Goal: Information Seeking & Learning: Learn about a topic

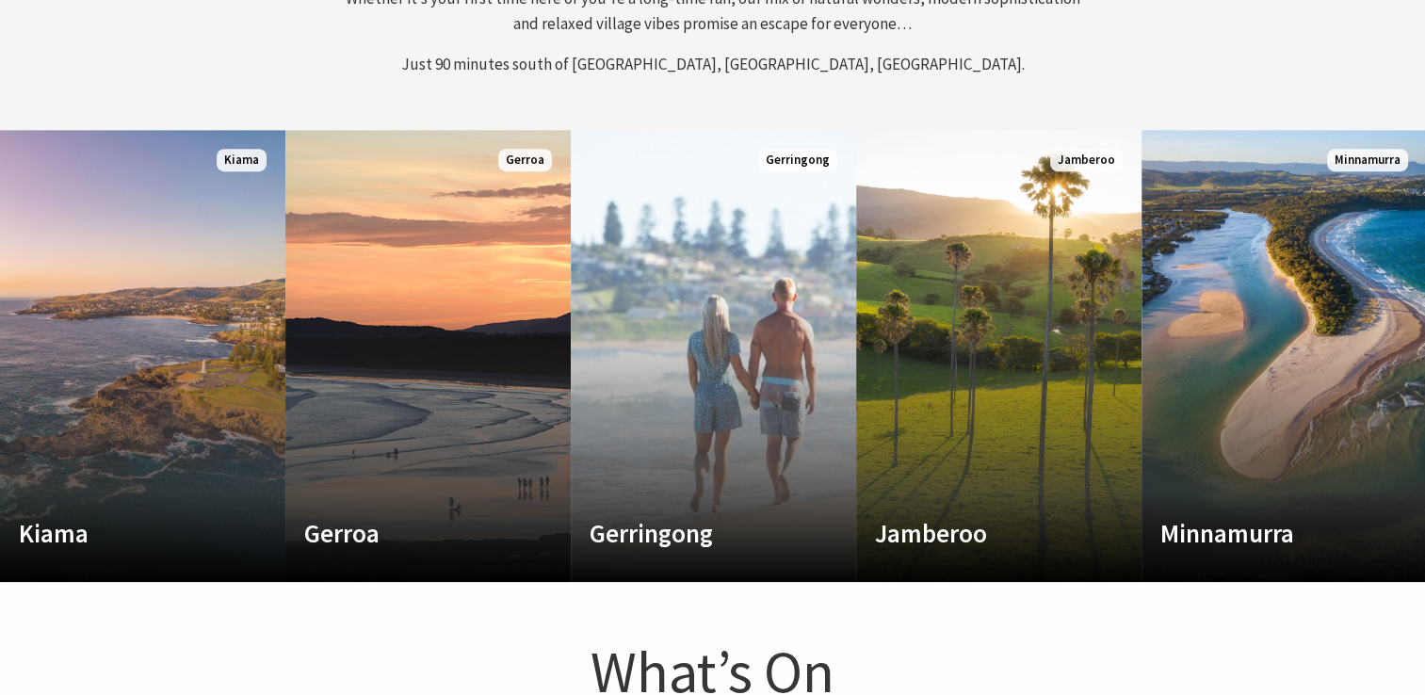
scroll to position [337, 1438]
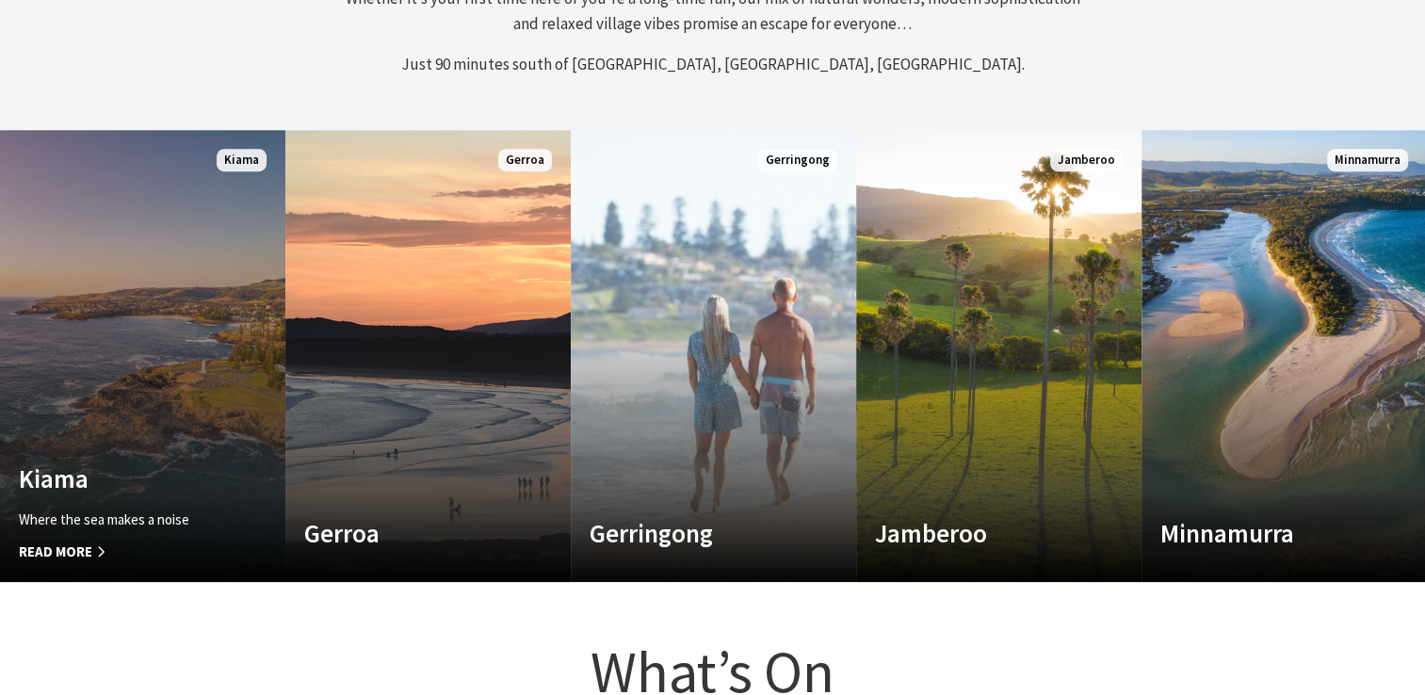
click at [177, 234] on link "Custom Image Used [GEOGRAPHIC_DATA] Where the sea makes a noise Read More [GEOG…" at bounding box center [142, 356] width 285 height 452
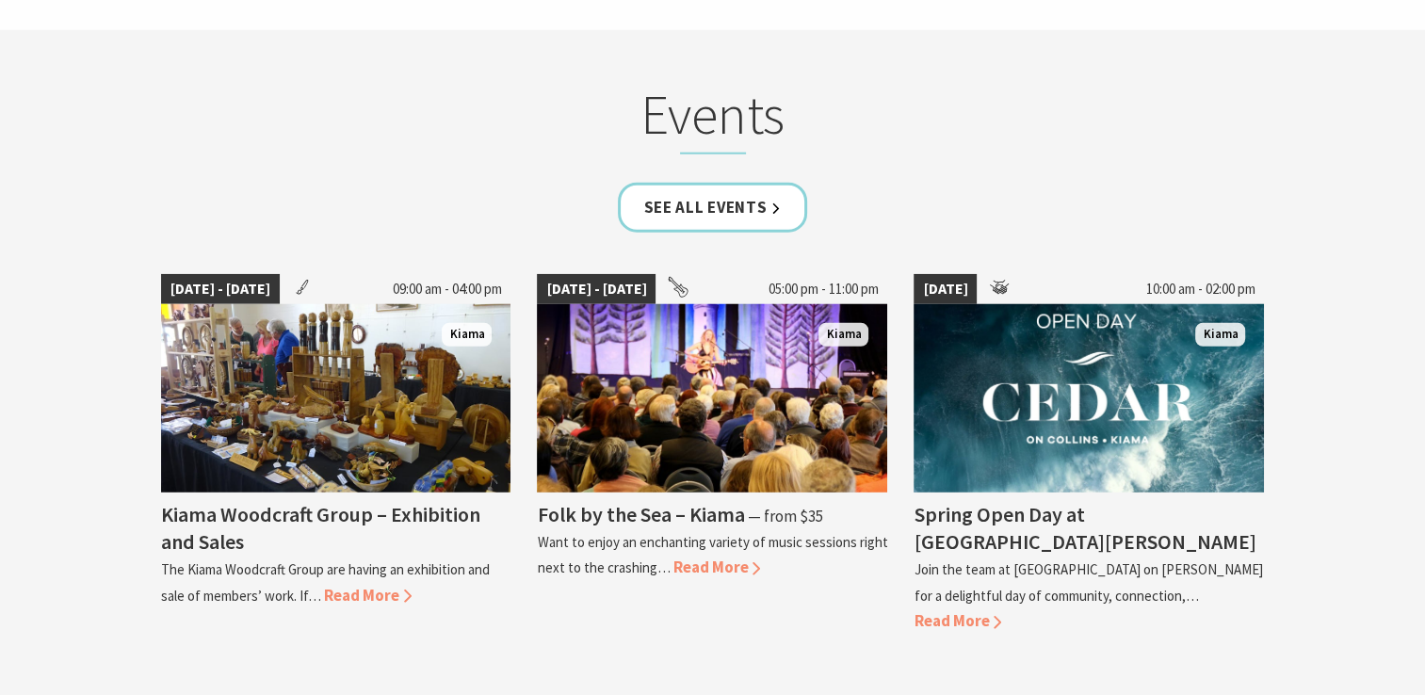
scroll to position [4929, 0]
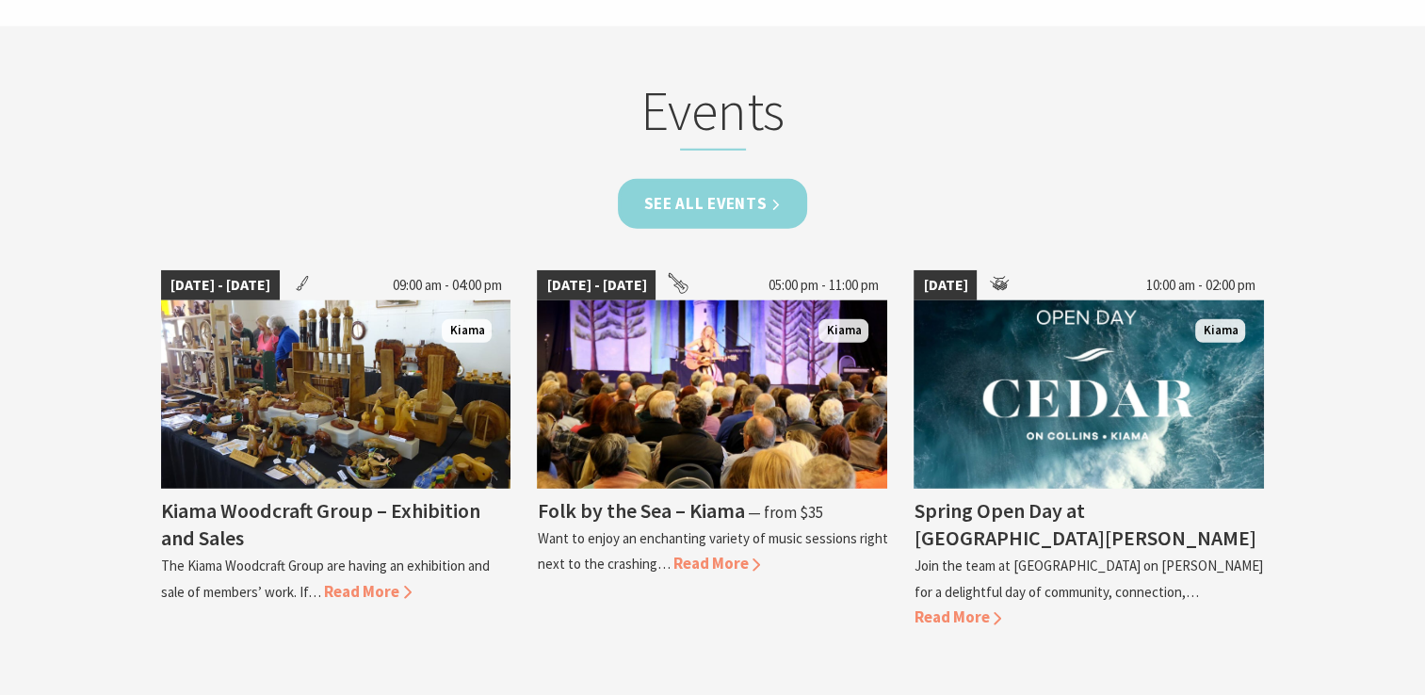
click at [760, 179] on link "See all Events" at bounding box center [713, 204] width 190 height 50
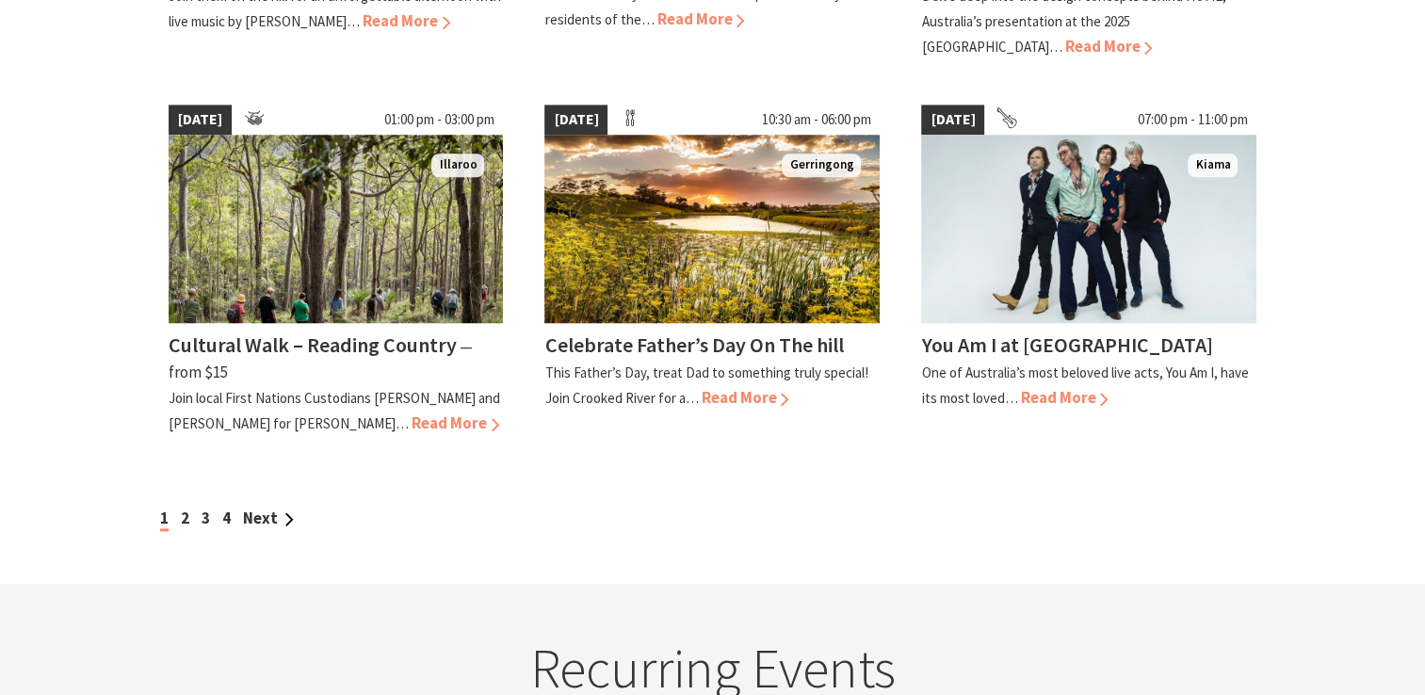
scroll to position [1702, 0]
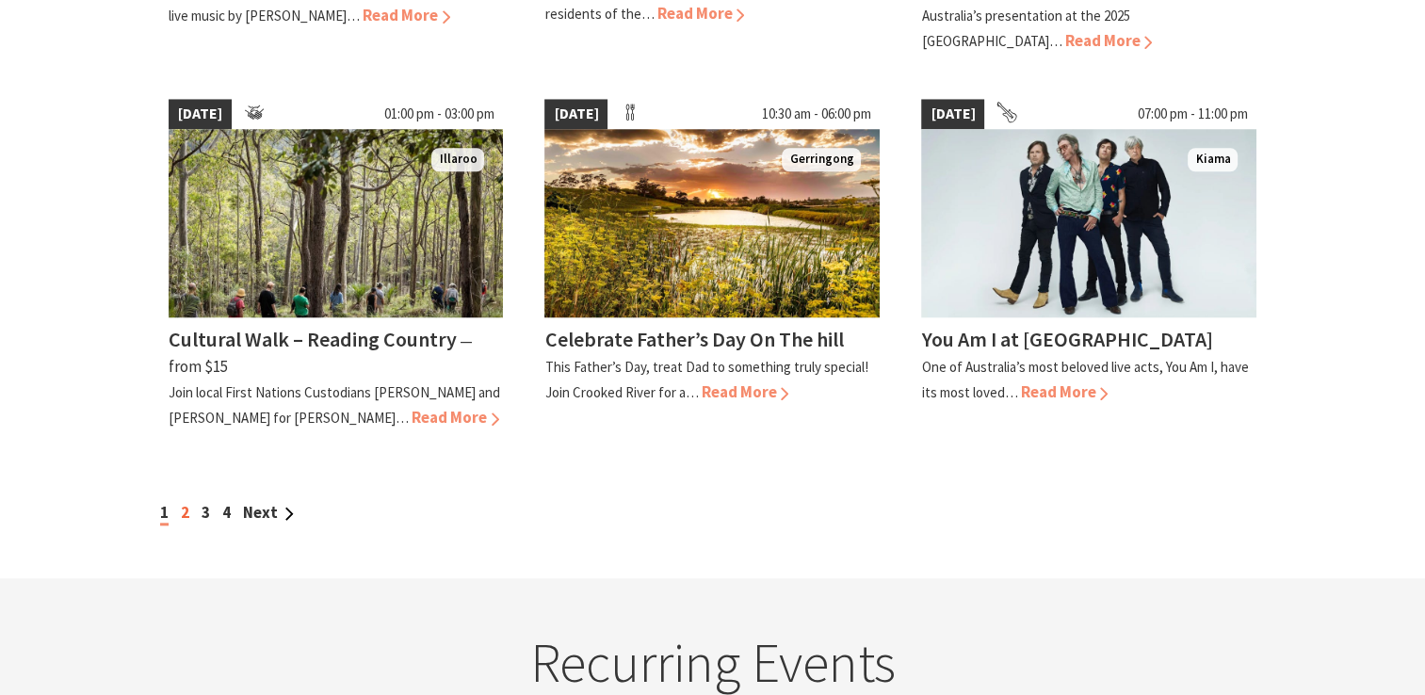
click at [181, 523] on link "2" at bounding box center [185, 512] width 8 height 21
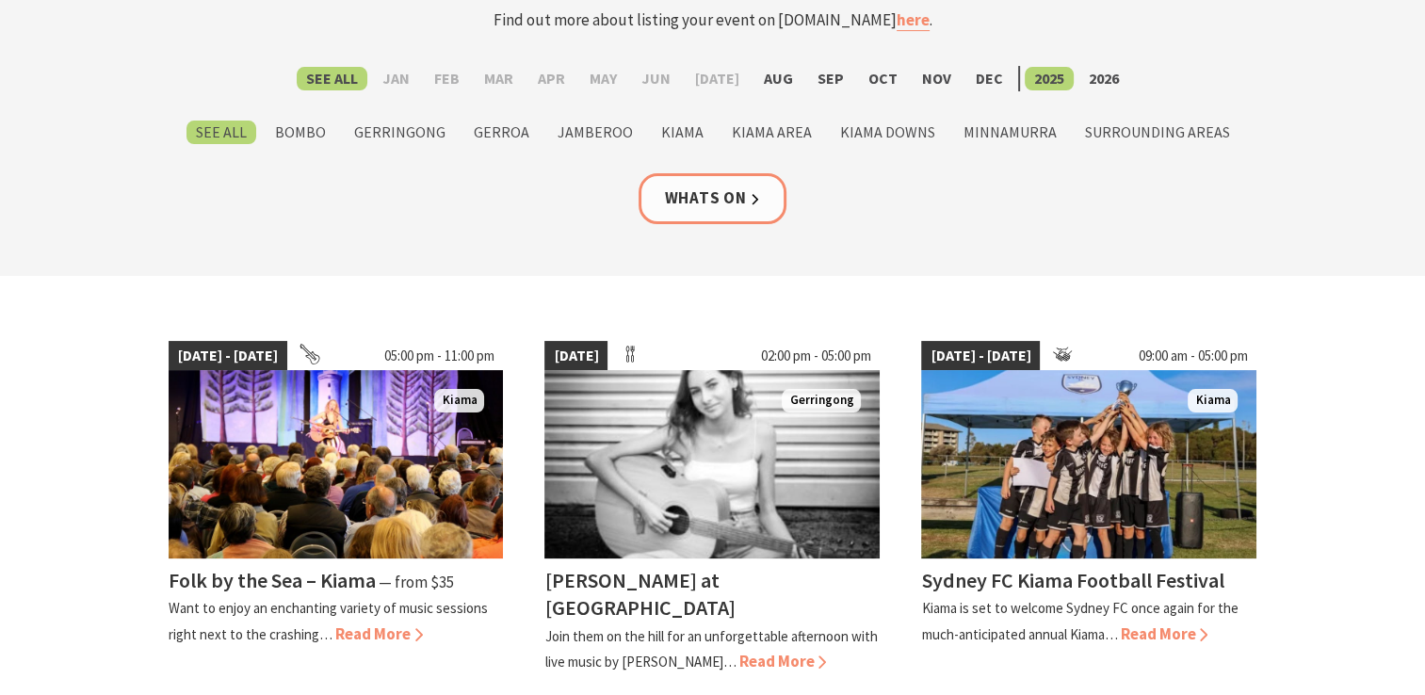
scroll to position [245, 0]
click at [927, 87] on label "Nov" at bounding box center [937, 79] width 48 height 24
click at [0, 0] on input "Nov" at bounding box center [0, 0] width 0 height 0
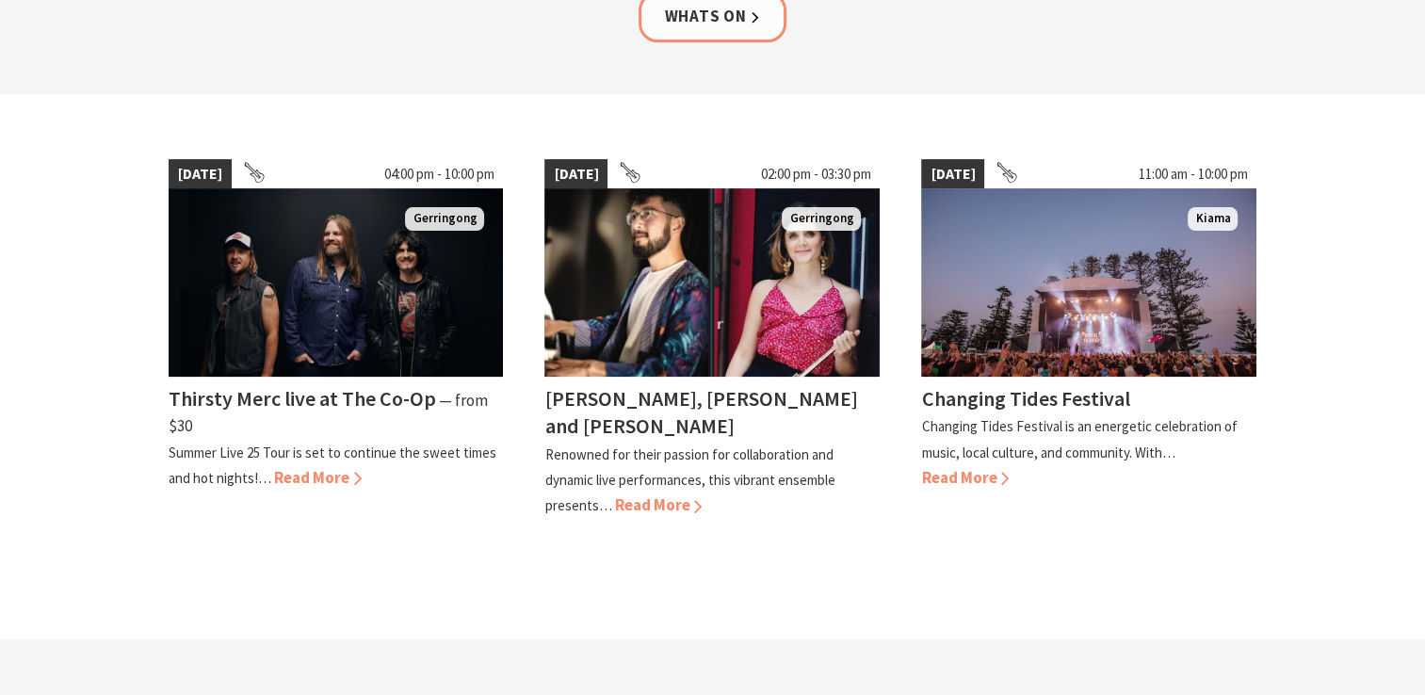
scroll to position [429, 0]
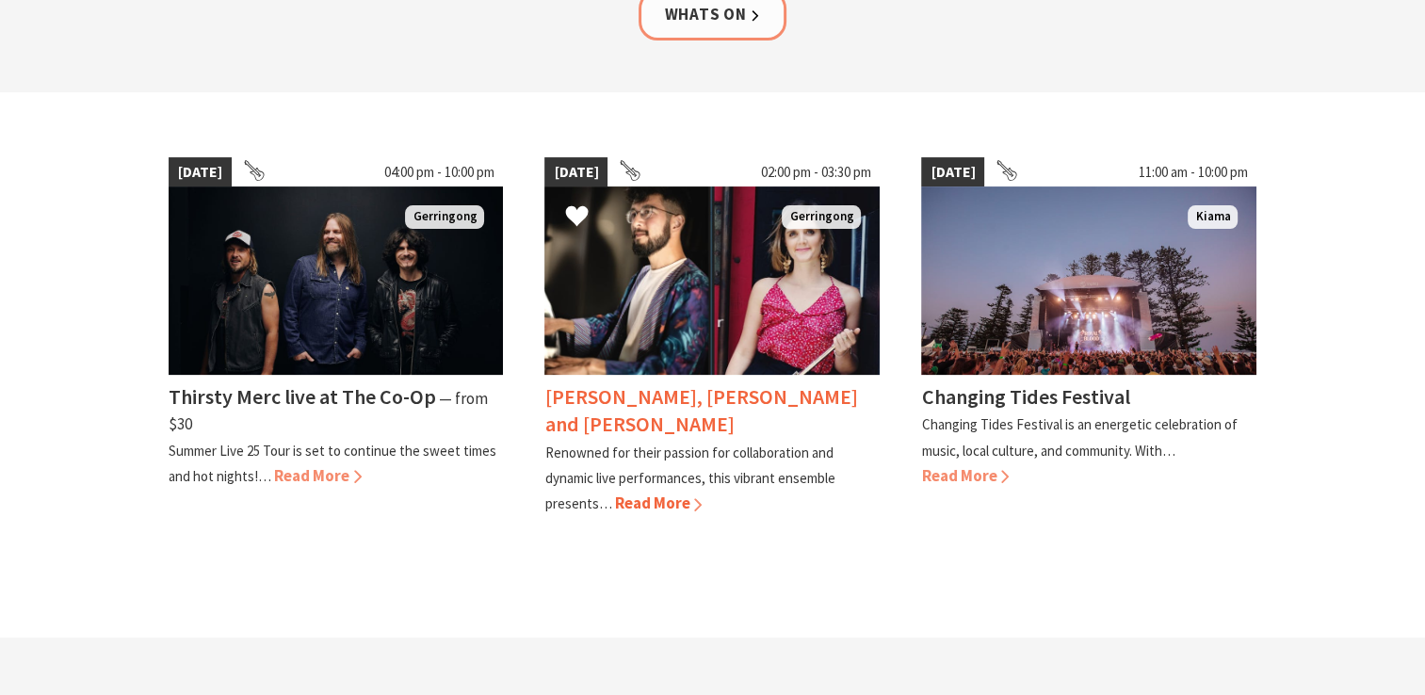
click at [661, 493] on span "Read More" at bounding box center [658, 503] width 88 height 21
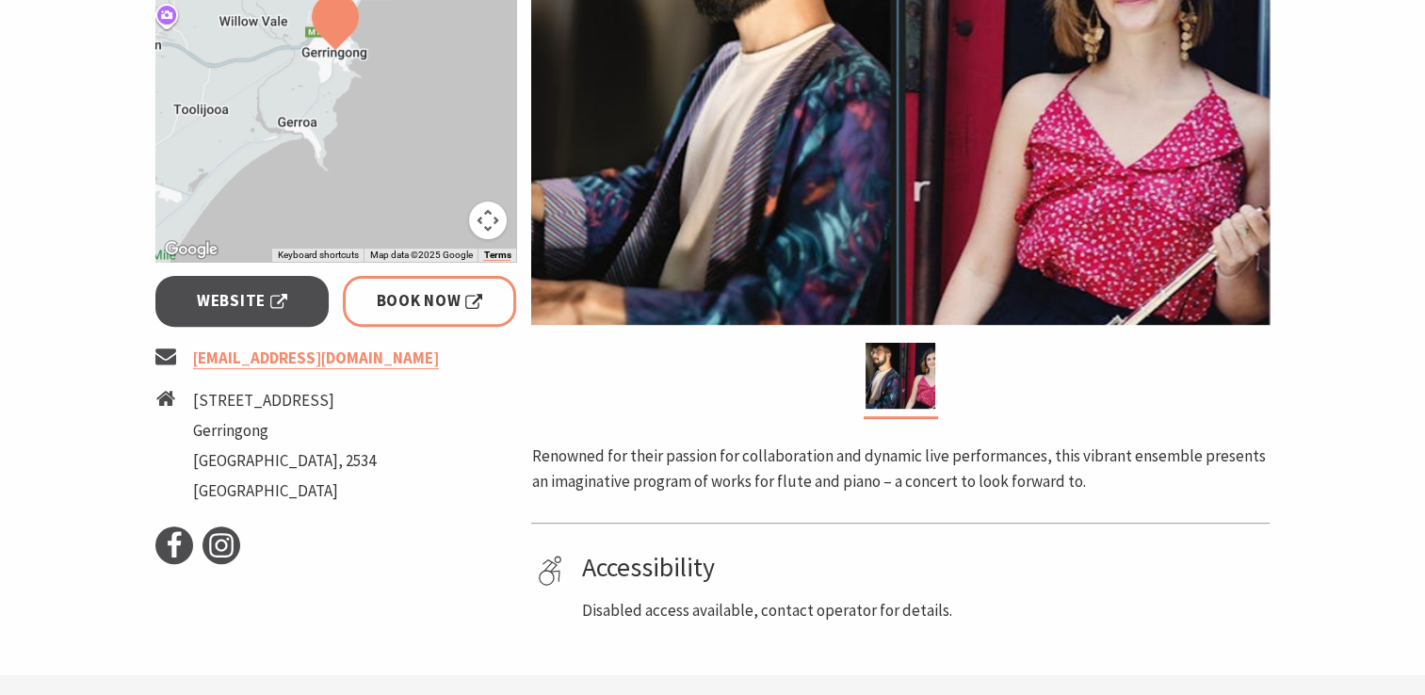
scroll to position [588, 0]
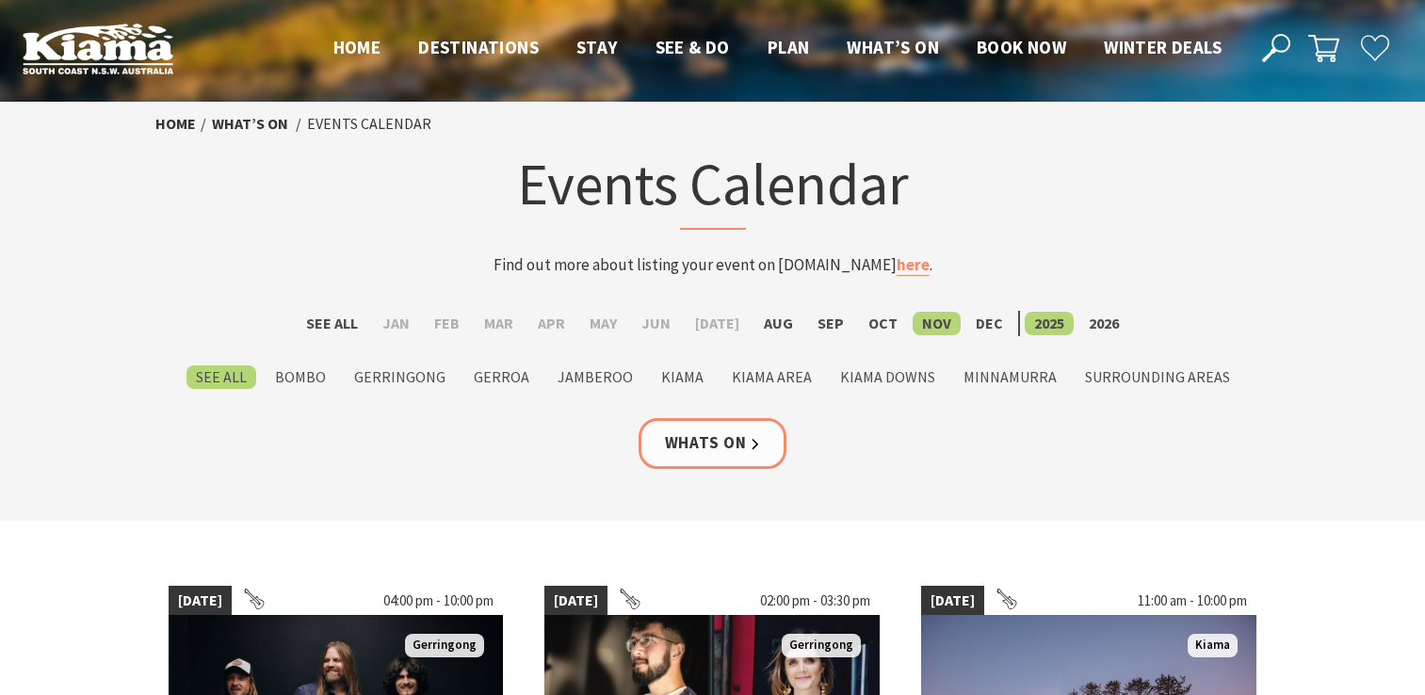
scroll to position [429, 0]
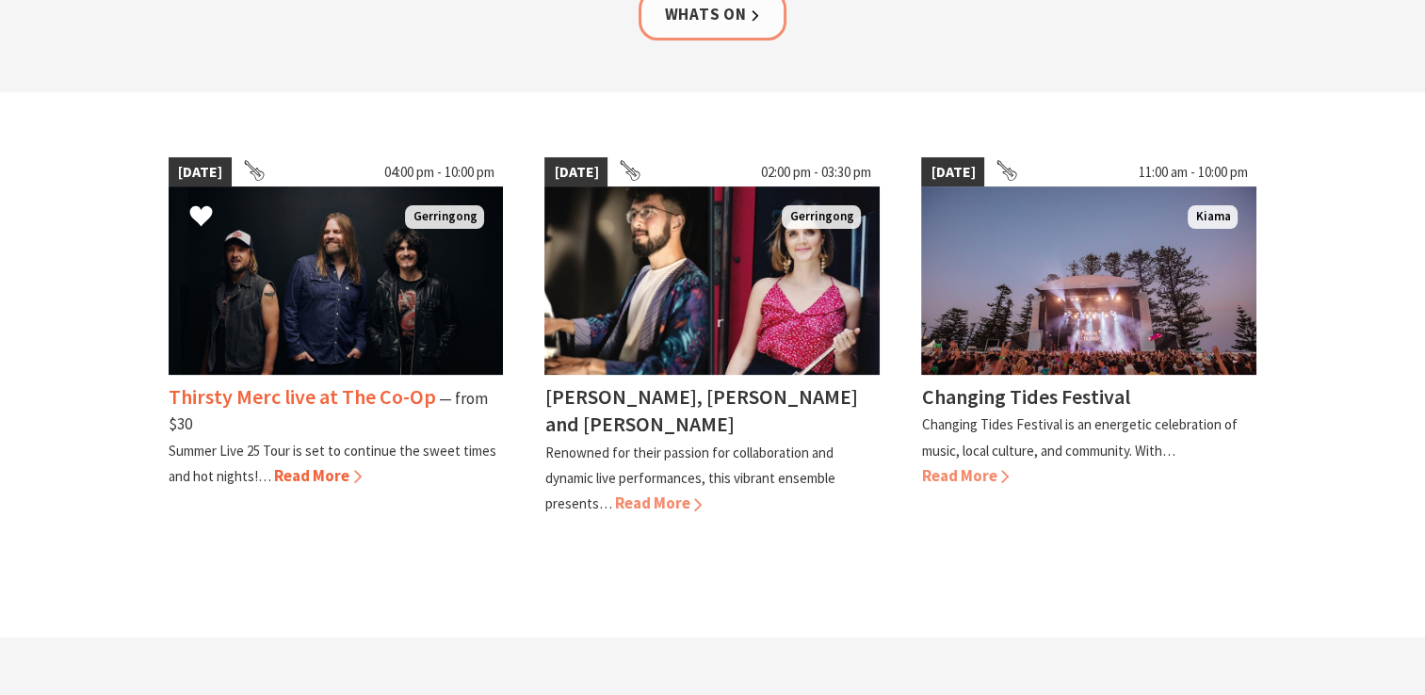
click at [315, 472] on span "Read More" at bounding box center [318, 475] width 88 height 21
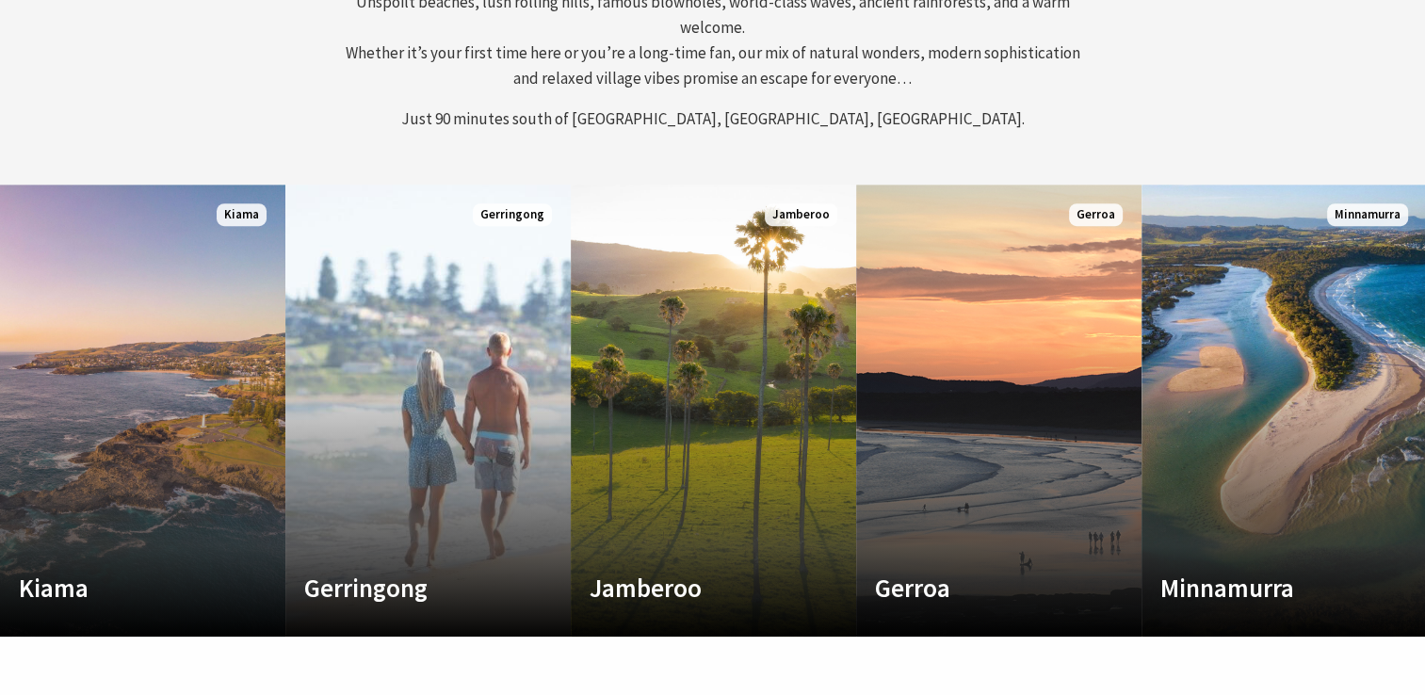
scroll to position [28, 1438]
